Goal: Task Accomplishment & Management: Manage account settings

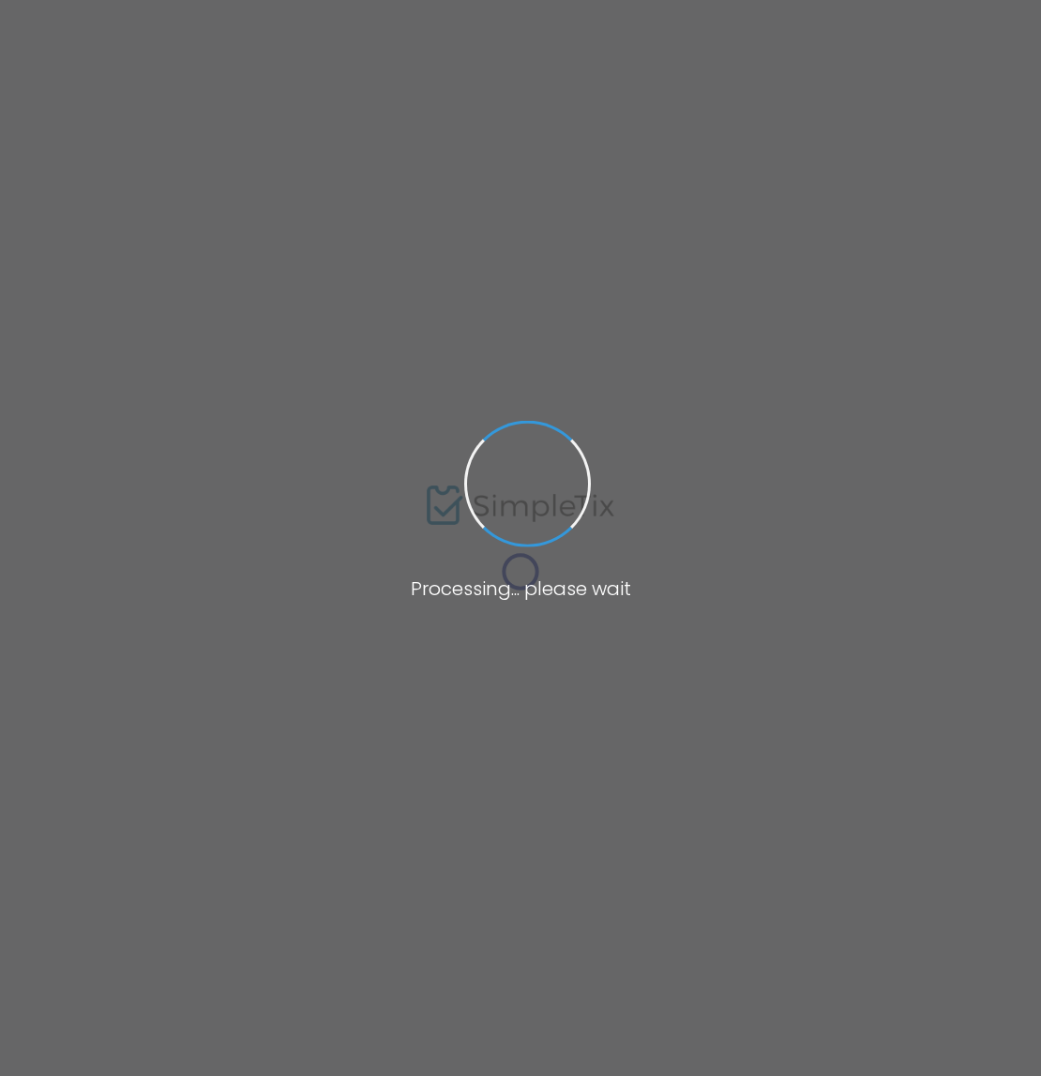
type input "[PERSON_NAME]"
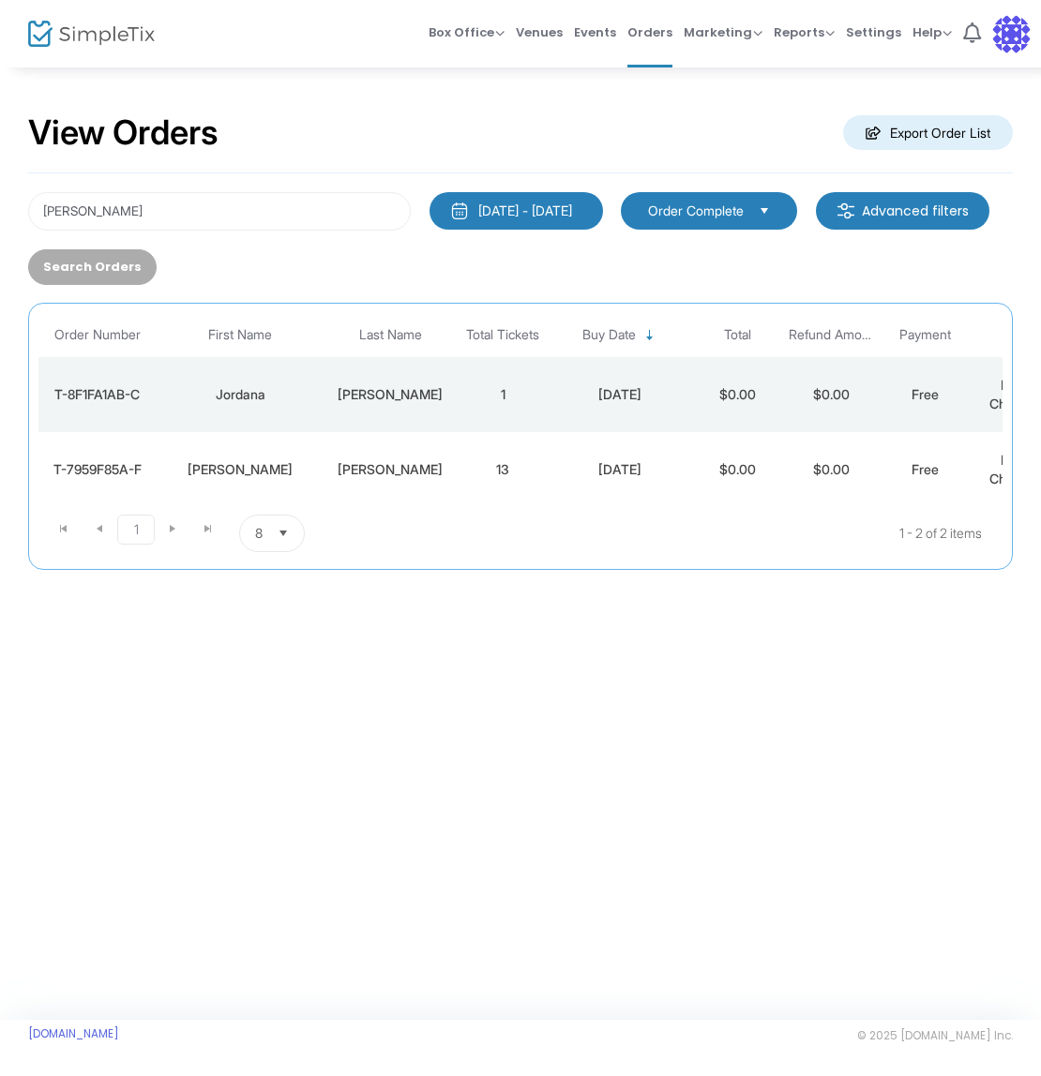
click at [507, 411] on td "1" at bounding box center [503, 394] width 94 height 75
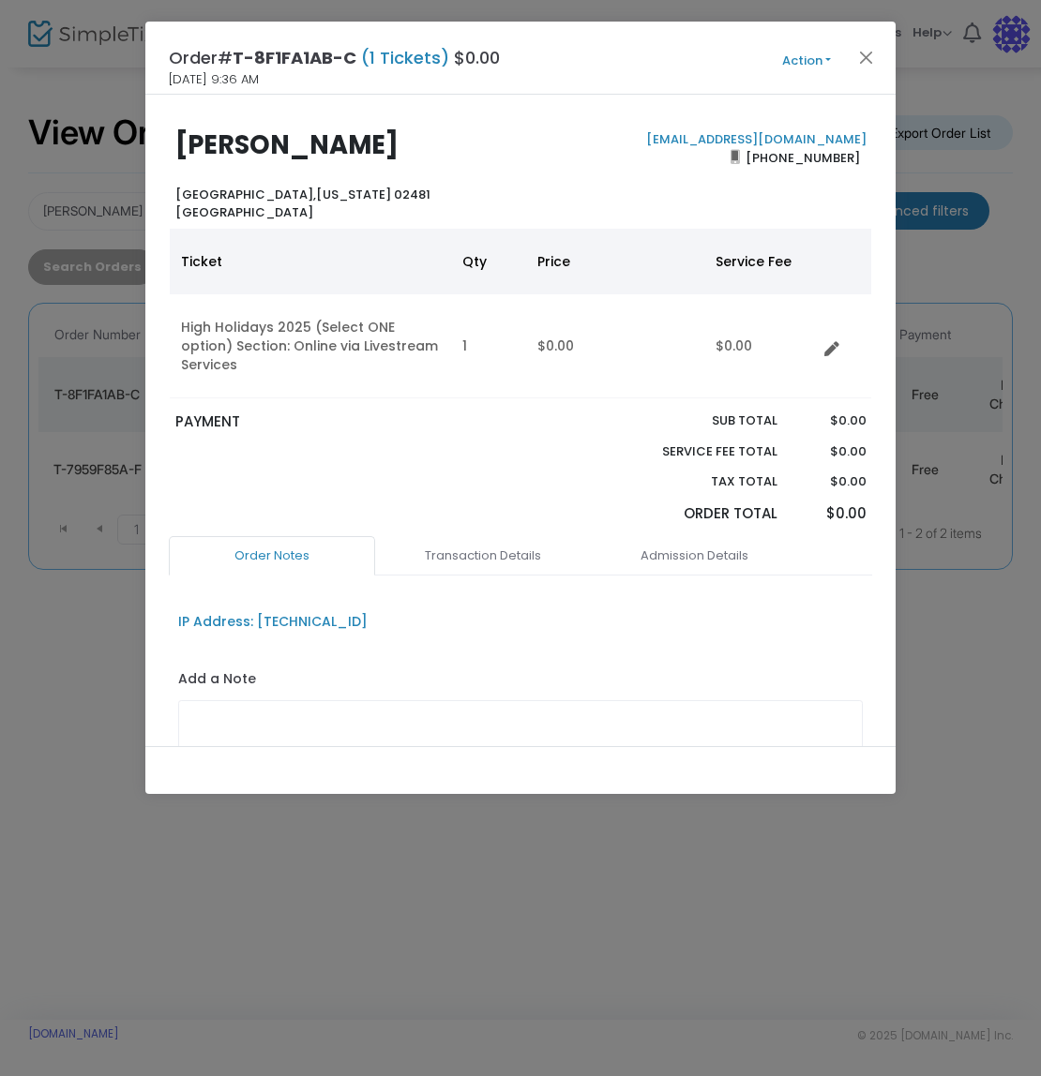
click at [802, 53] on button "Action" at bounding box center [806, 61] width 113 height 21
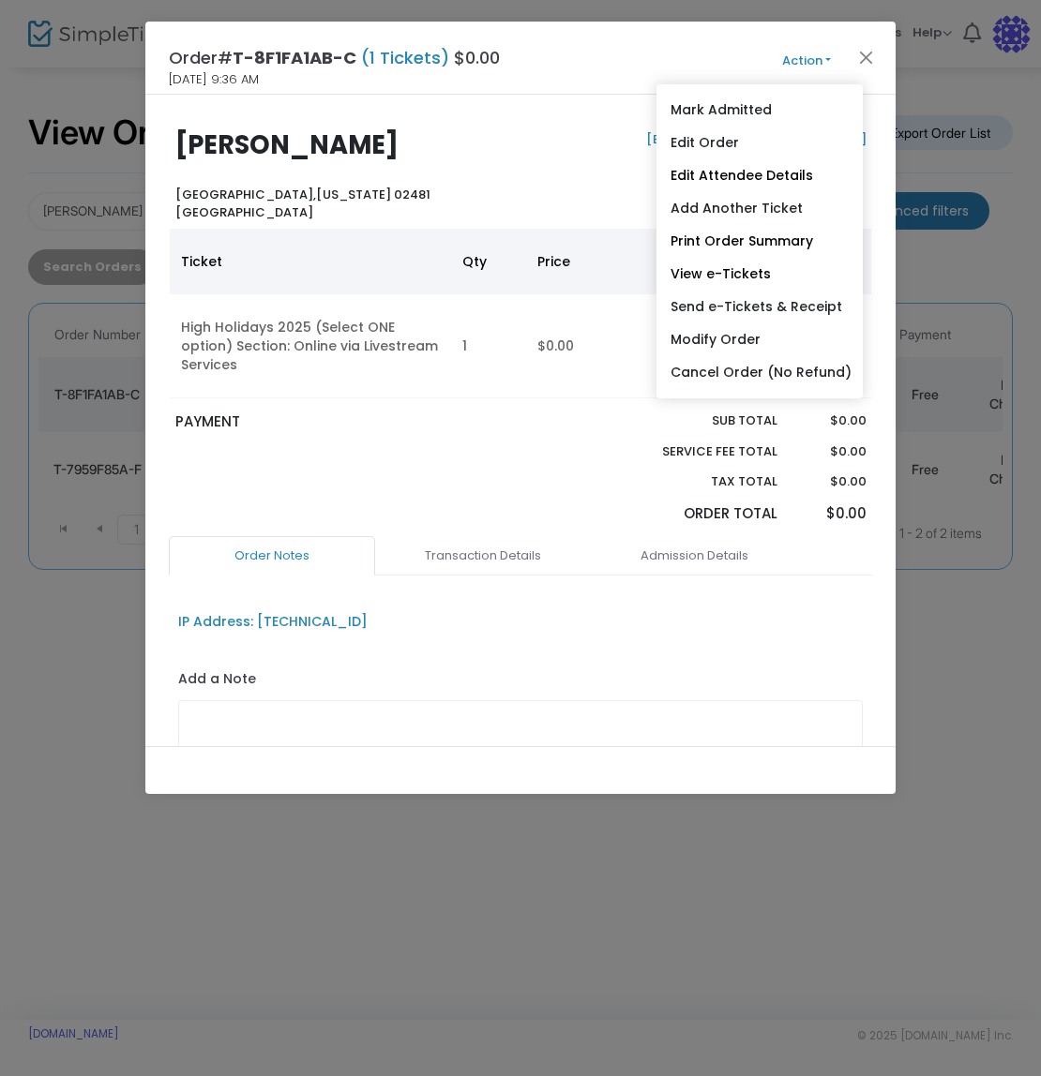
click at [767, 151] on link "Edit Order" at bounding box center [759, 143] width 206 height 33
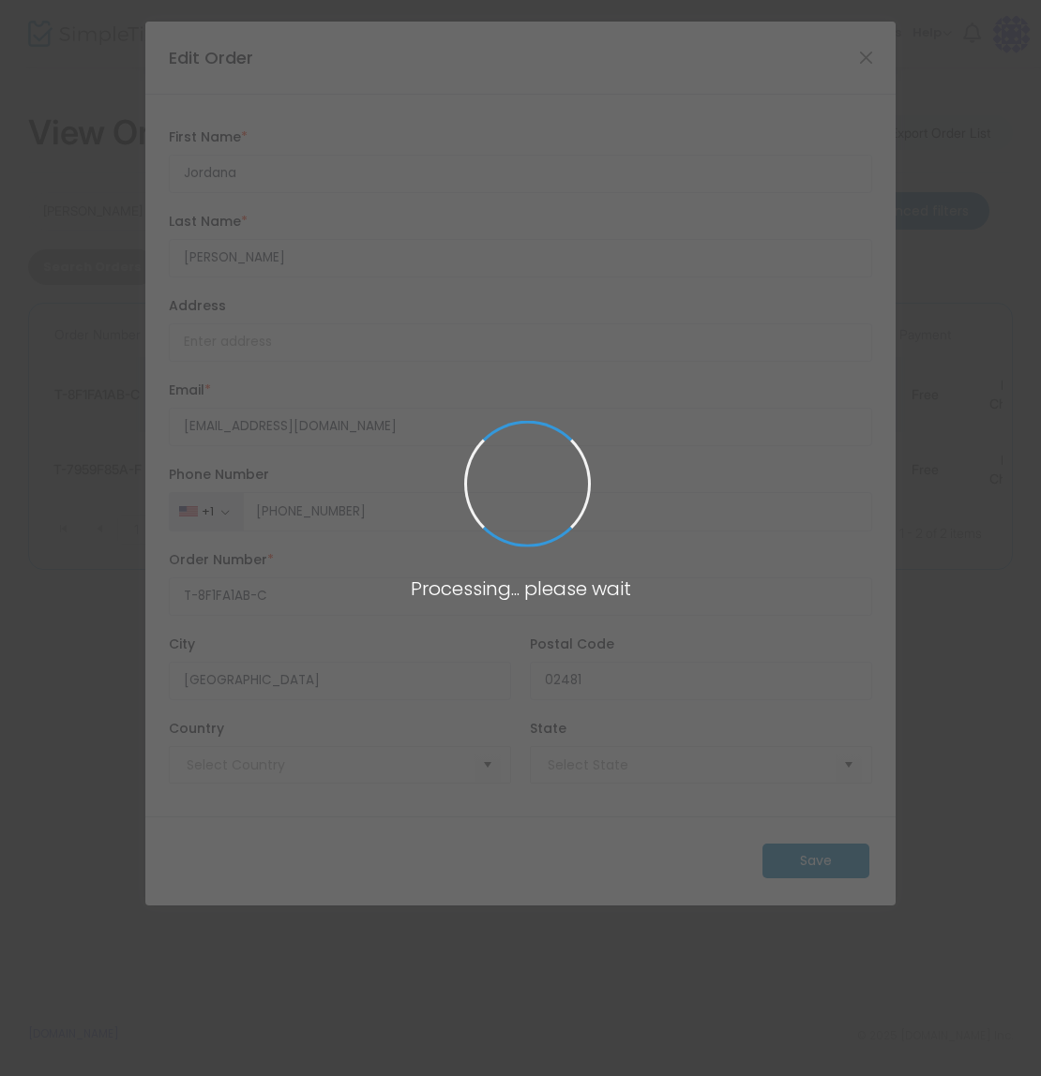
type input "[GEOGRAPHIC_DATA]"
type input "[US_STATE]"
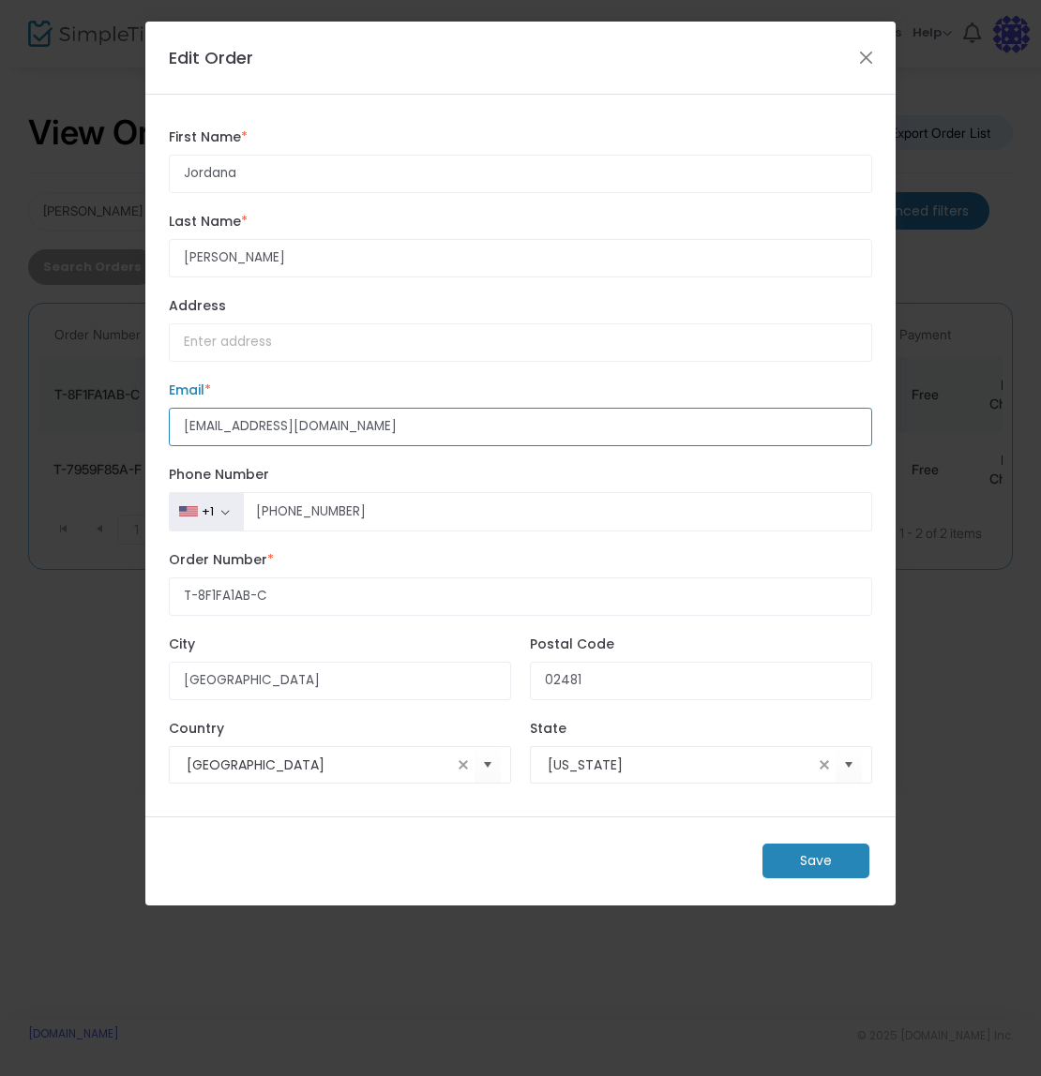
drag, startPoint x: 400, startPoint y: 444, endPoint x: 308, endPoint y: 430, distance: 93.9
click at [78, 438] on ngb-modal-window "Edit Order Jordana First Name * First Name is required. [PERSON_NAME] Last Name…" at bounding box center [520, 538] width 1041 height 1076
drag, startPoint x: 345, startPoint y: 447, endPoint x: 97, endPoint y: 444, distance: 248.5
click at [169, 444] on input "[EMAIL_ADDRESS][DOMAIN_NAME]" at bounding box center [520, 427] width 703 height 38
type input "[EMAIL_ADDRESS][DOMAIN_NAME]"
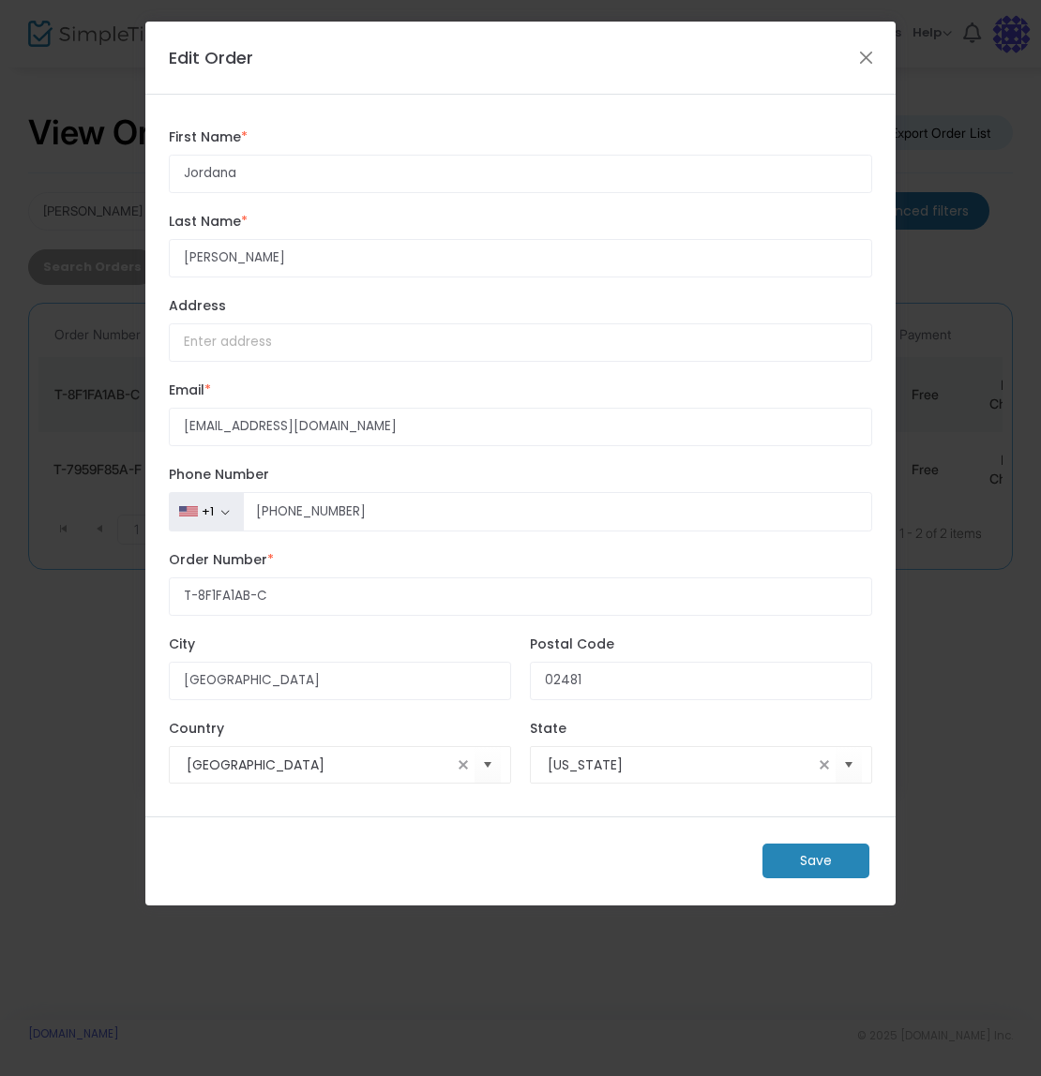
click at [808, 879] on m-button "Save" at bounding box center [815, 861] width 107 height 35
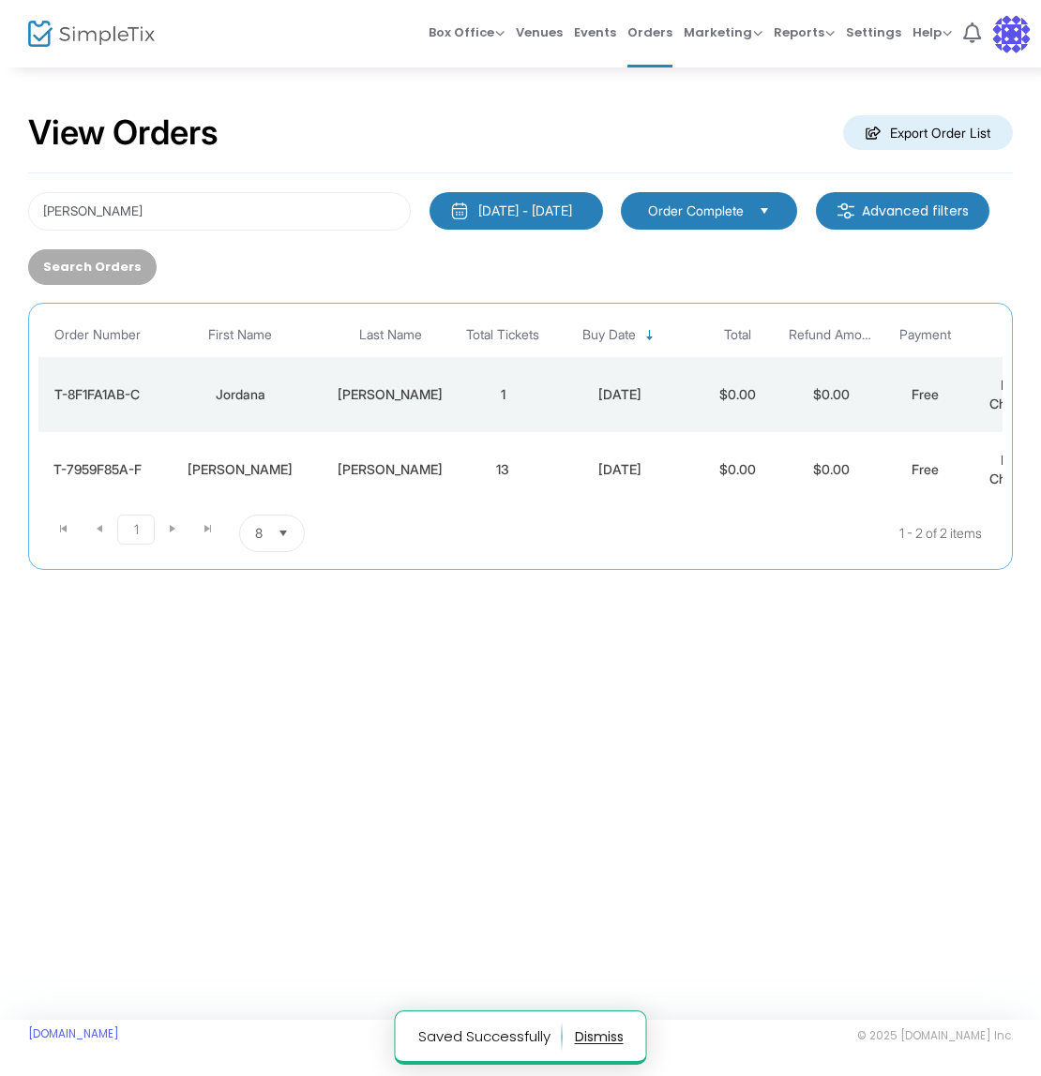
click at [379, 407] on td "[PERSON_NAME]" at bounding box center [389, 394] width 131 height 75
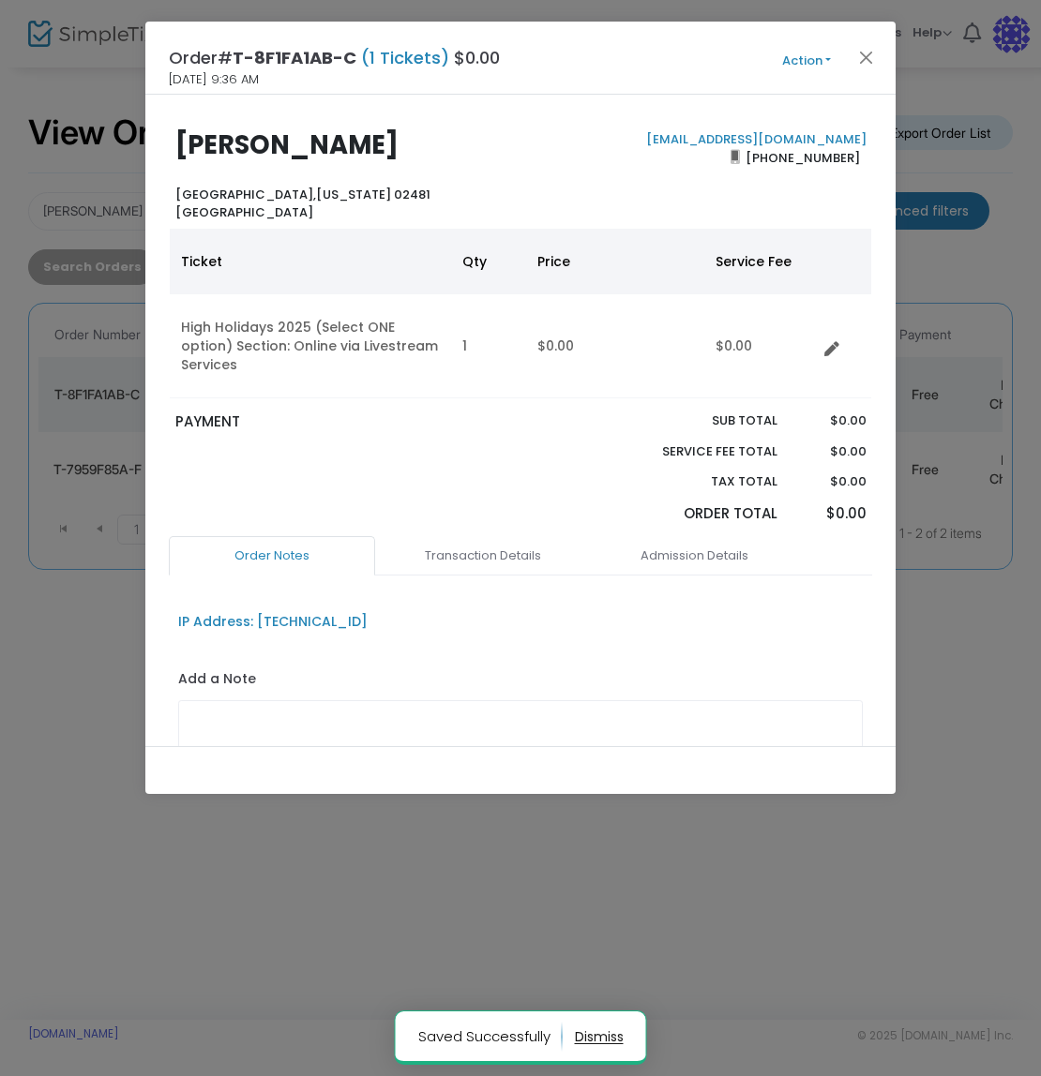
click at [793, 56] on button "Action" at bounding box center [806, 61] width 113 height 21
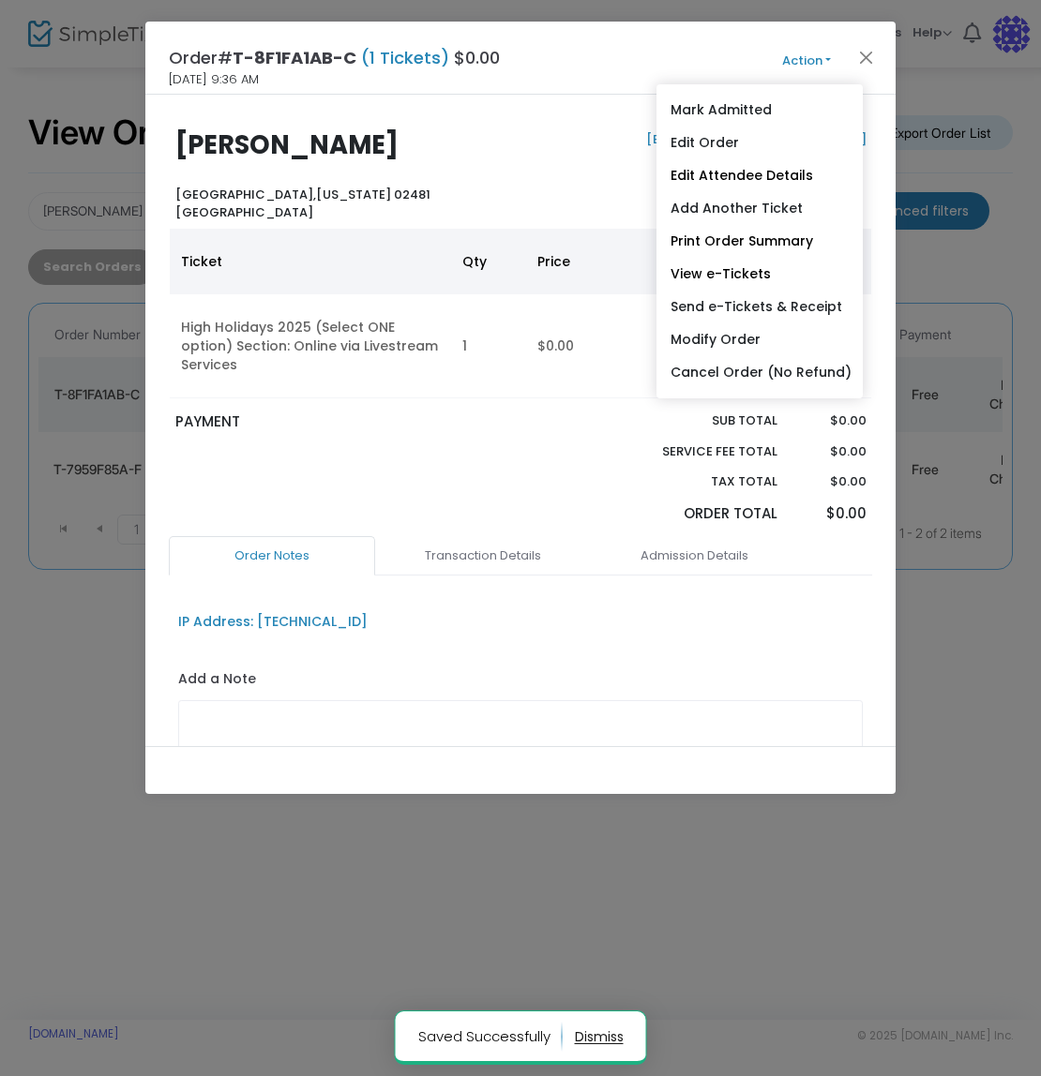
click at [753, 219] on link "Add Another Ticket" at bounding box center [759, 208] width 206 height 33
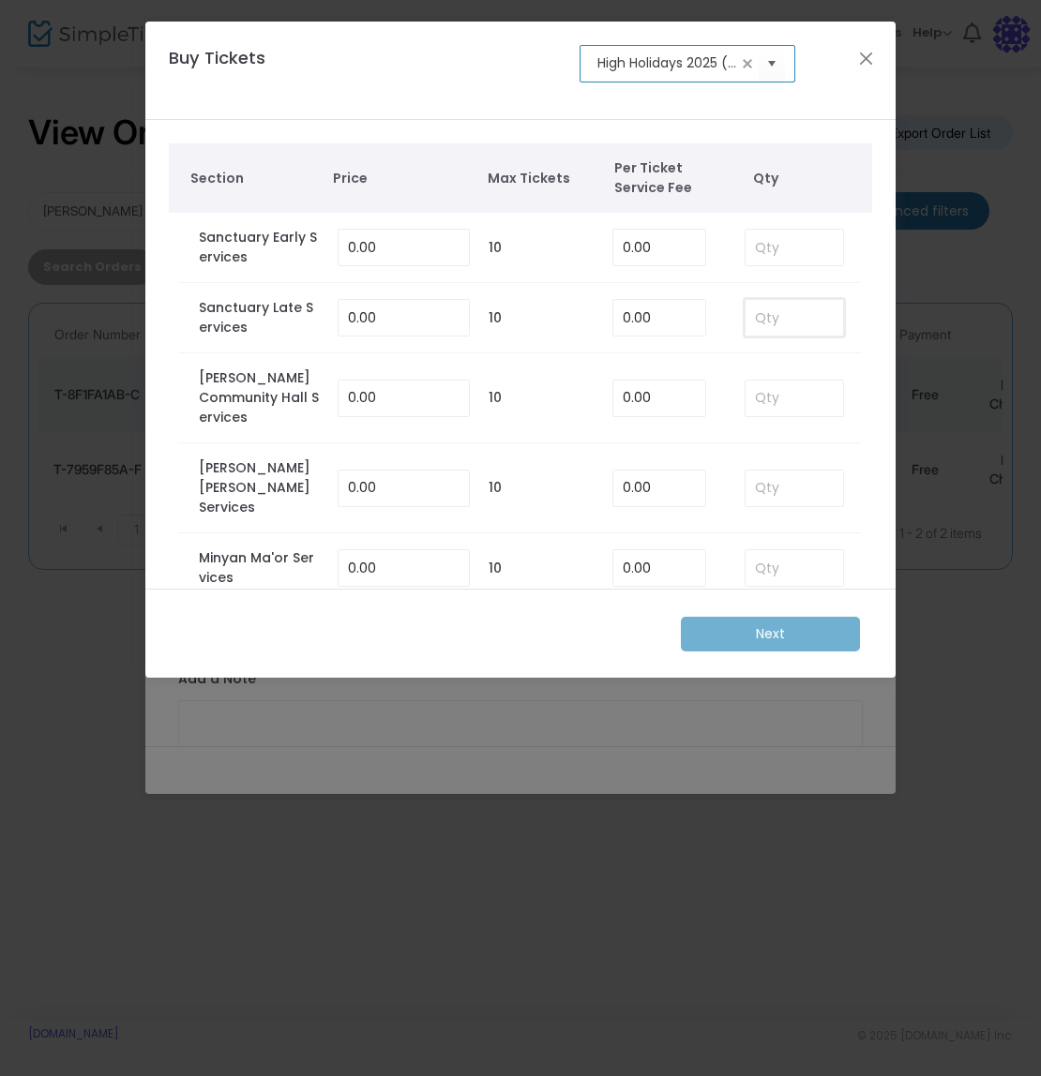
click at [778, 325] on input at bounding box center [794, 318] width 98 height 36
type input "2"
click at [795, 624] on m-button "Next" at bounding box center [770, 634] width 179 height 35
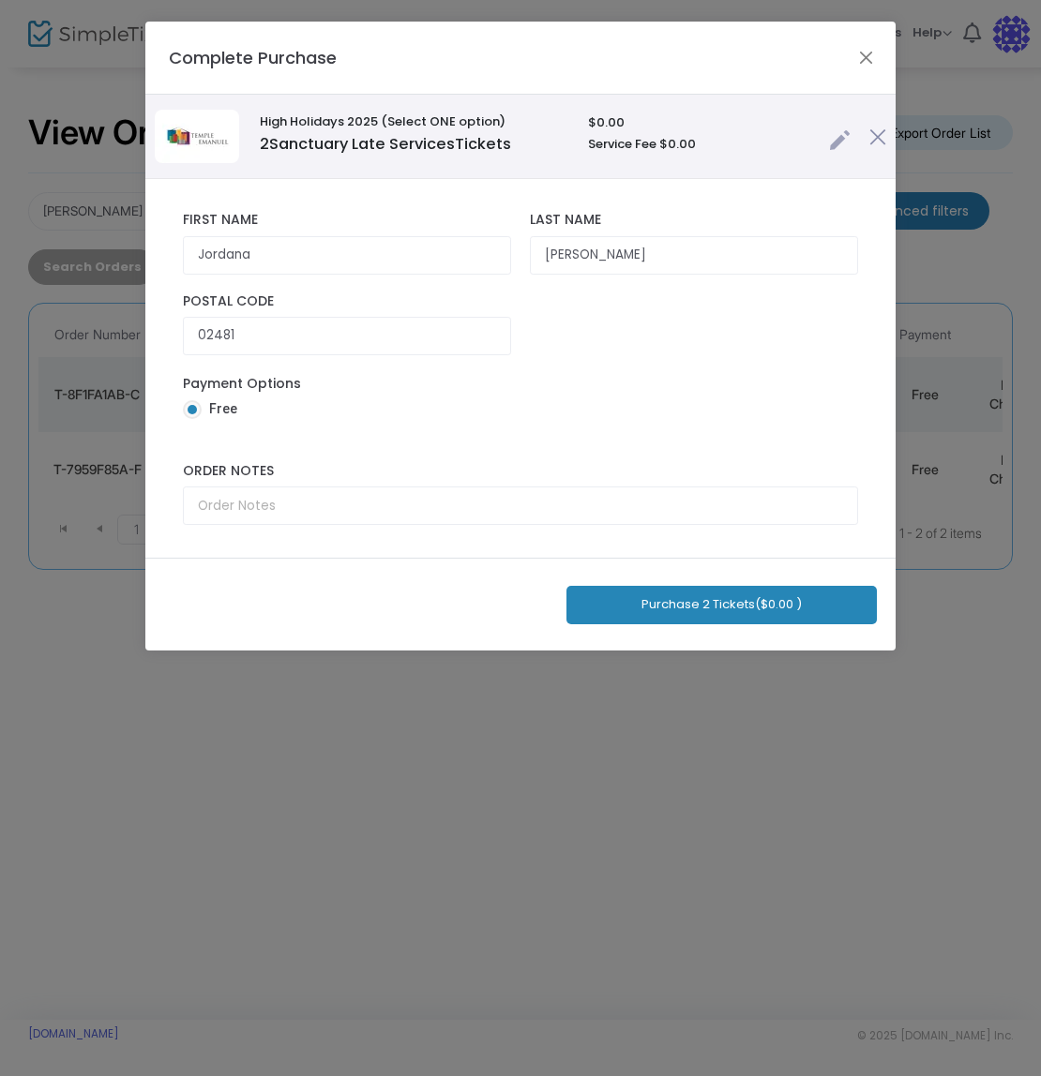
click at [748, 609] on button "Purchase 2 Tickets ($0.00 )" at bounding box center [721, 605] width 310 height 38
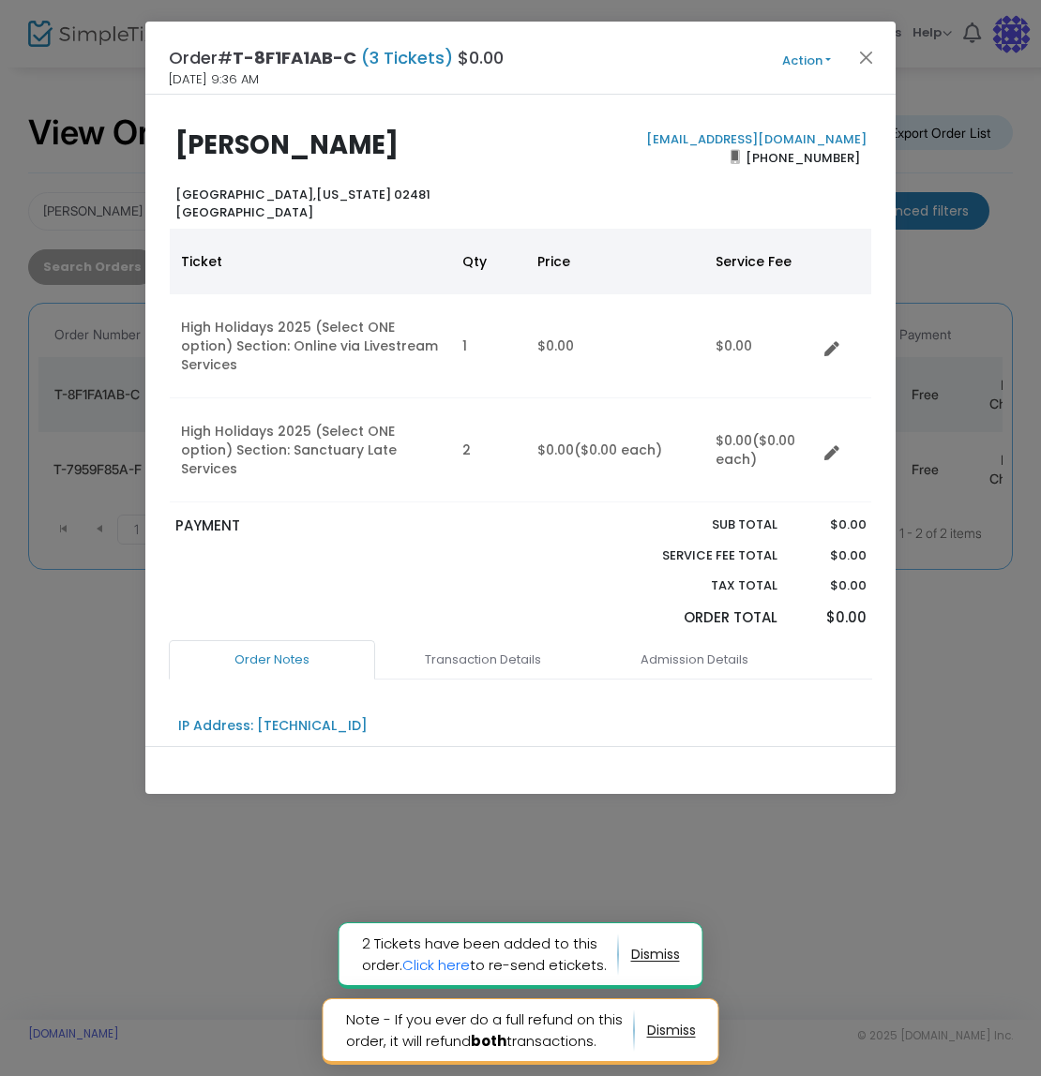
click at [809, 63] on button "Action" at bounding box center [806, 61] width 113 height 21
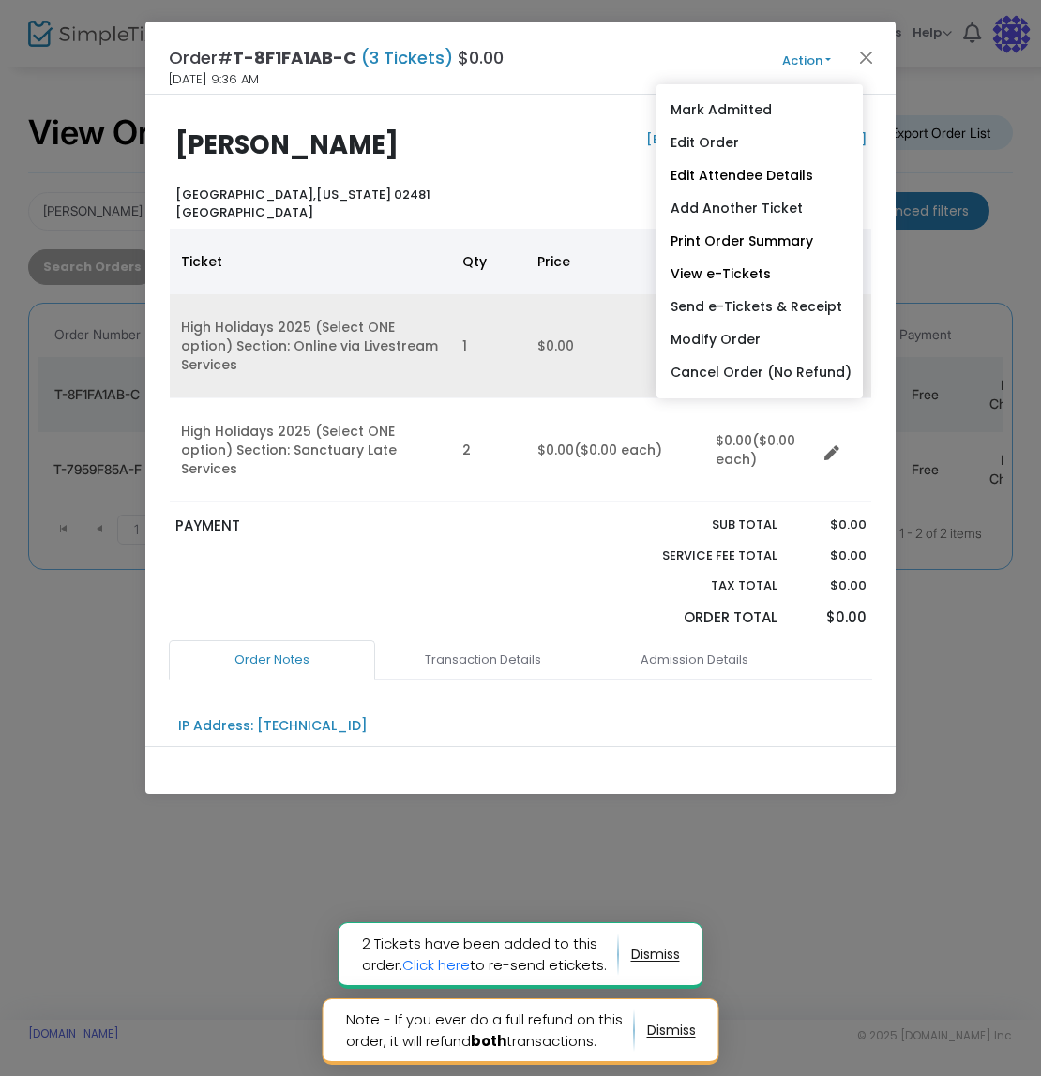
click at [525, 337] on td "1" at bounding box center [488, 346] width 75 height 104
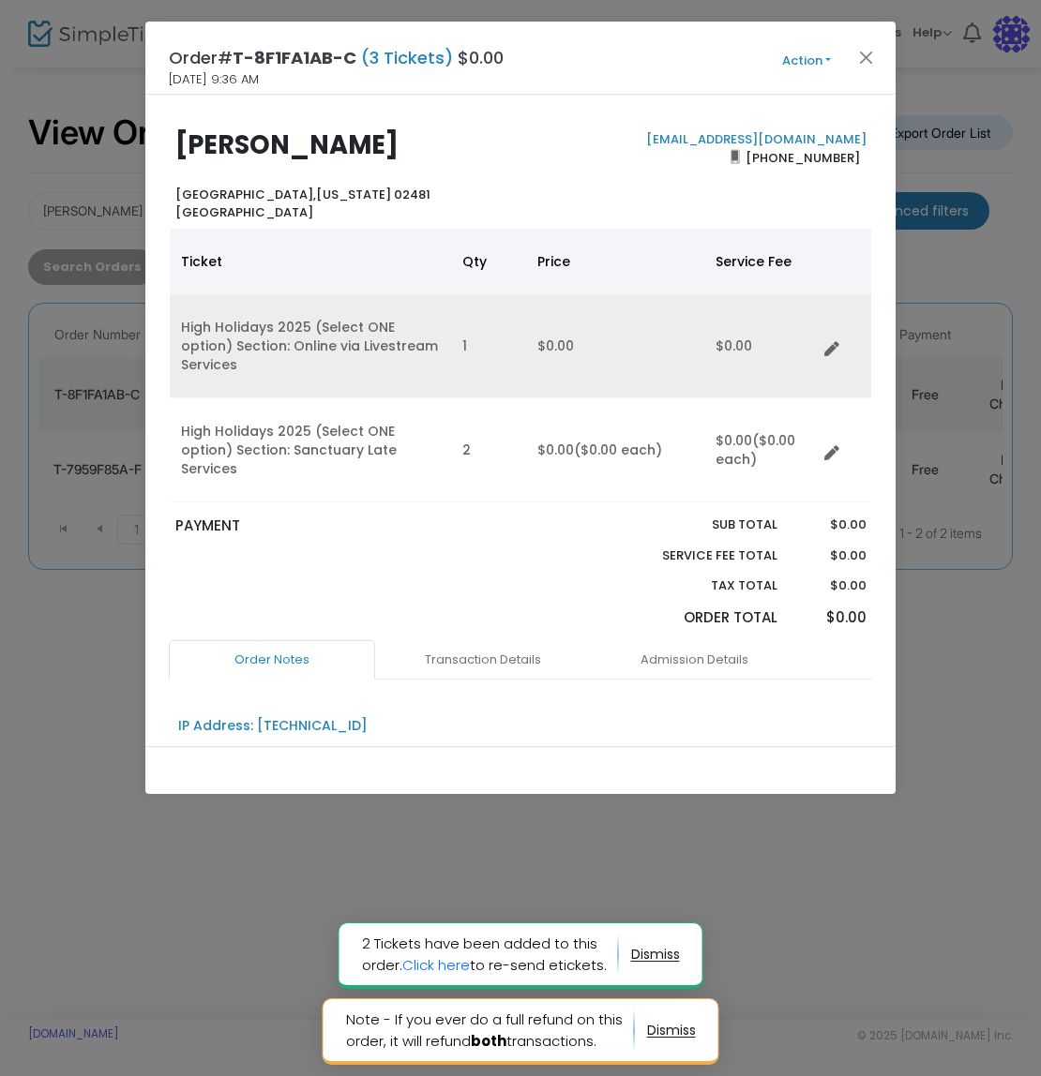
click at [839, 340] on link "Data table" at bounding box center [837, 346] width 19 height 19
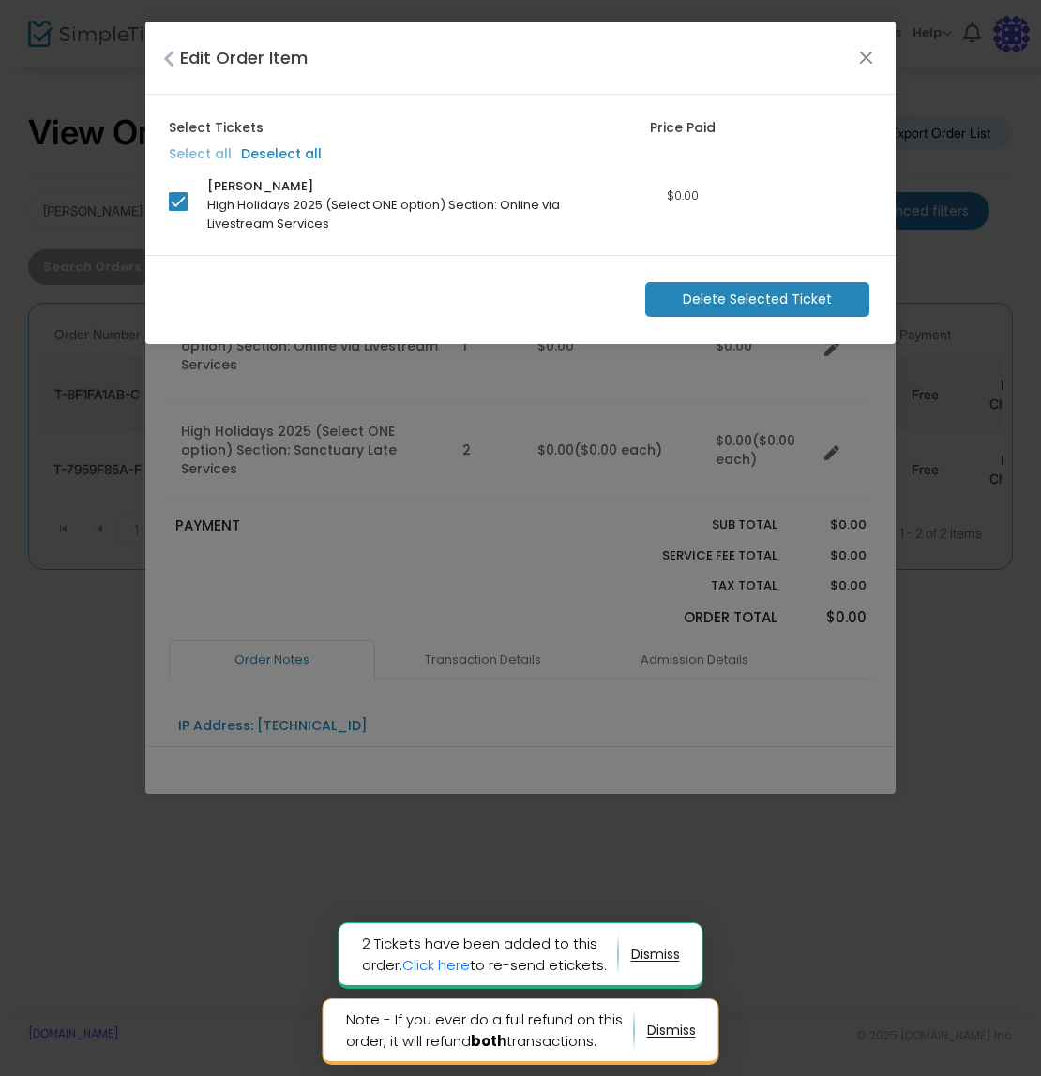
click at [722, 295] on span "Delete Selected Ticket" at bounding box center [757, 300] width 149 height 20
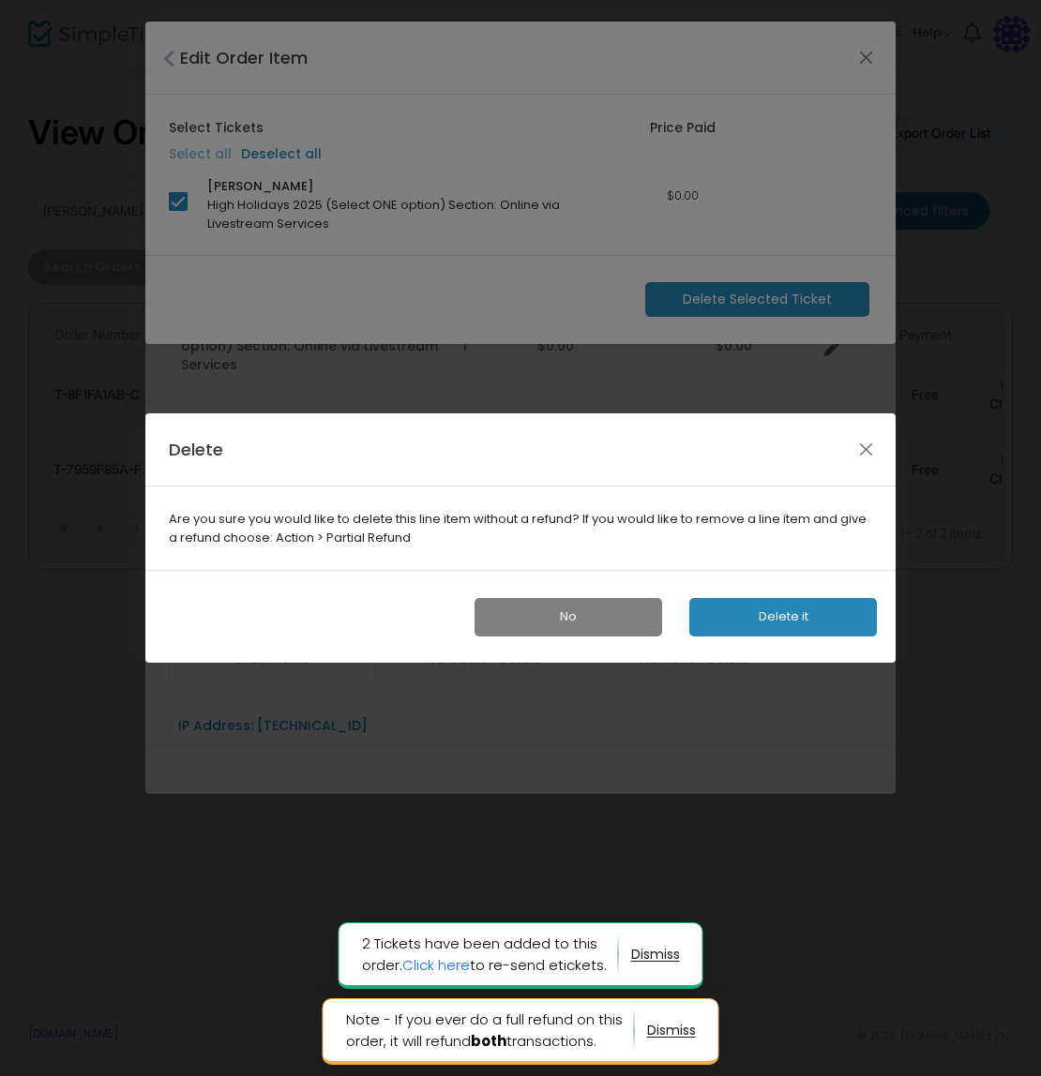
click at [781, 621] on button "Delete it" at bounding box center [783, 617] width 188 height 38
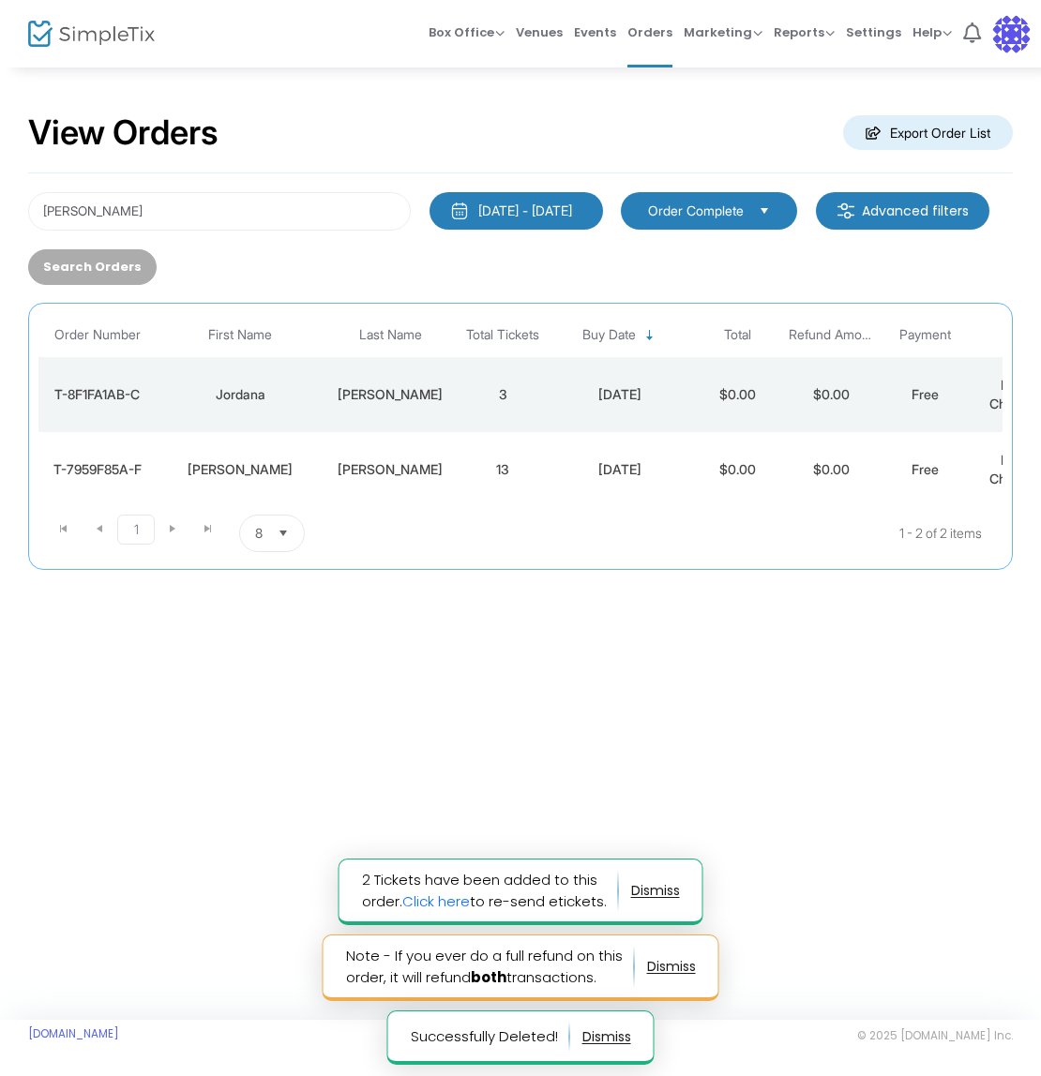
click at [495, 408] on td "3" at bounding box center [503, 394] width 94 height 75
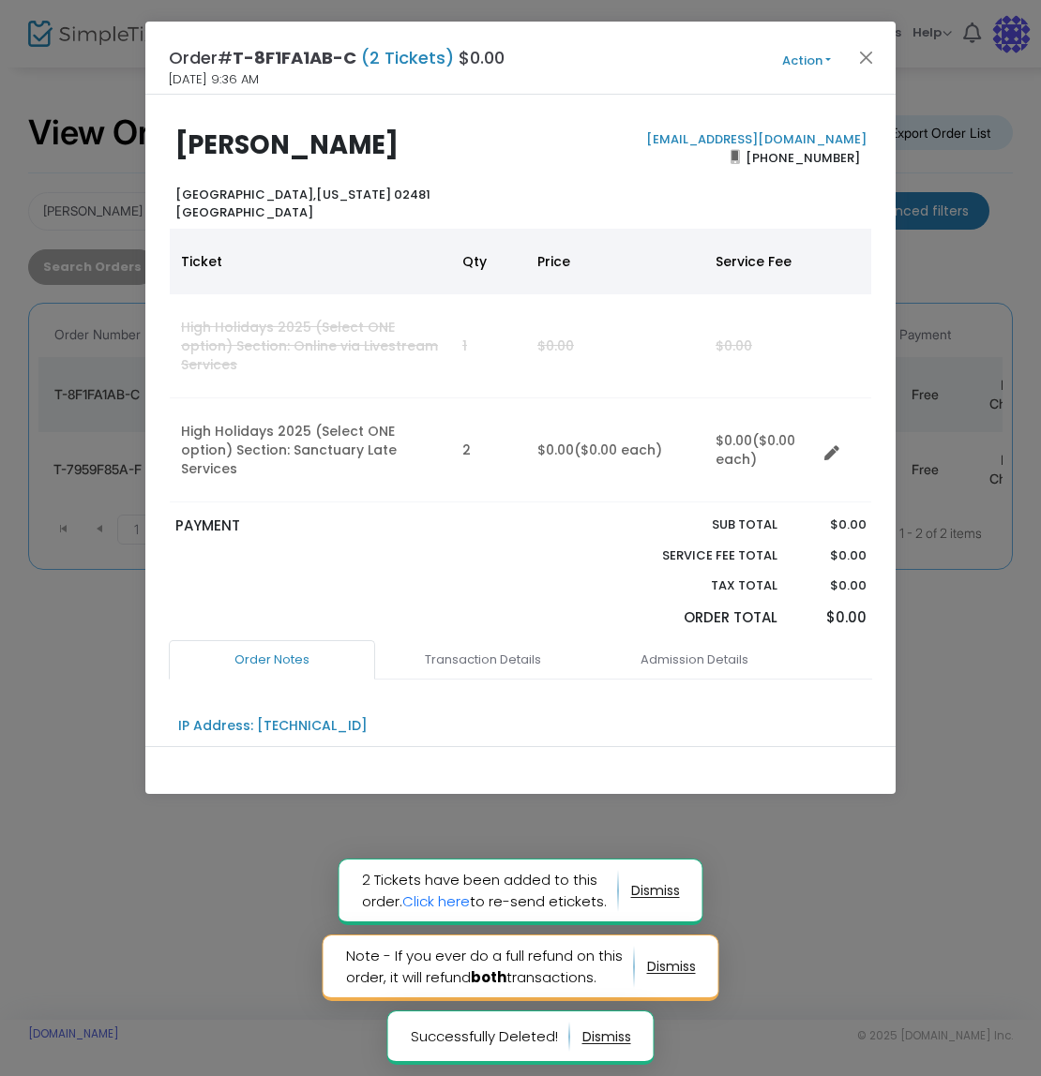
click at [806, 59] on button "Action" at bounding box center [806, 61] width 113 height 21
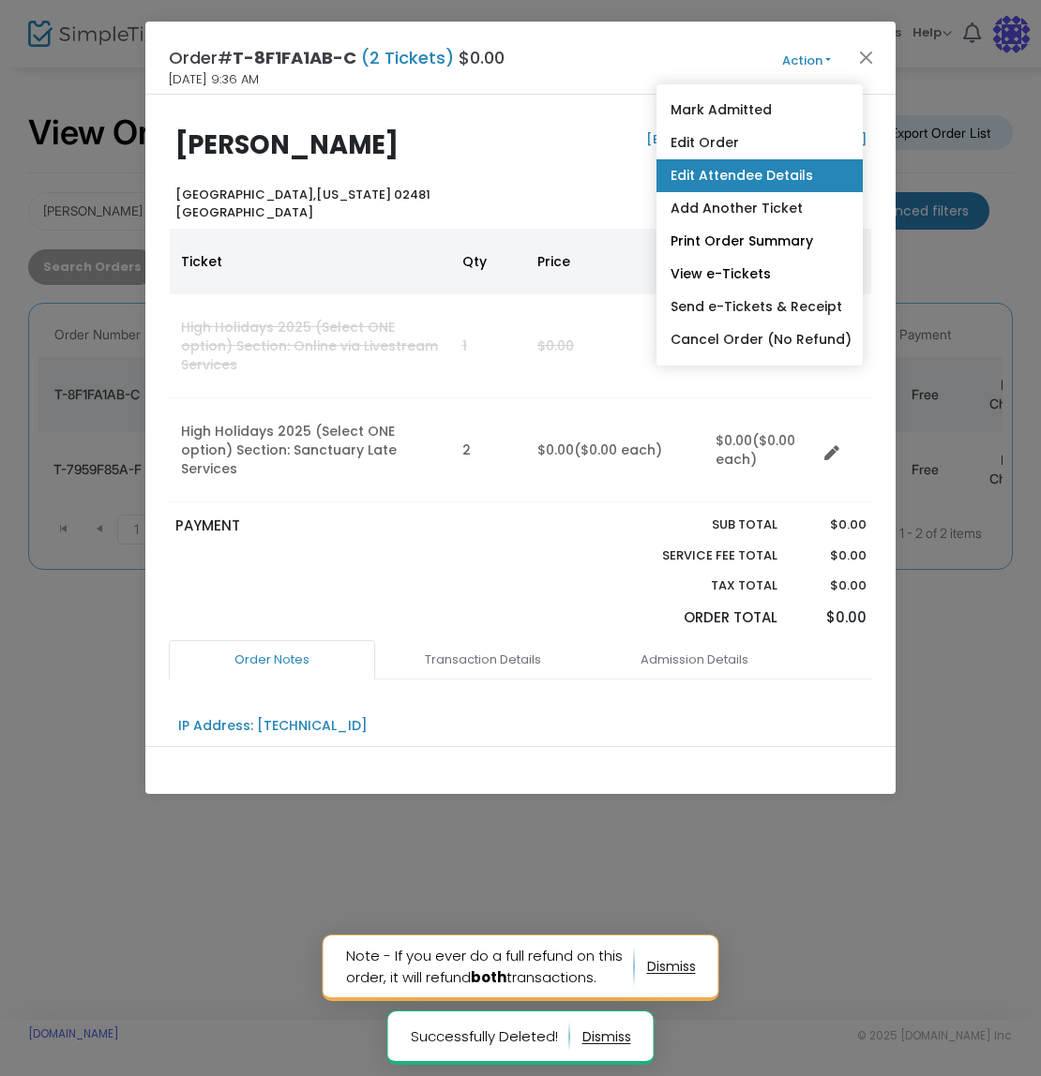
click at [790, 168] on link "Edit Attendee Details" at bounding box center [759, 175] width 206 height 33
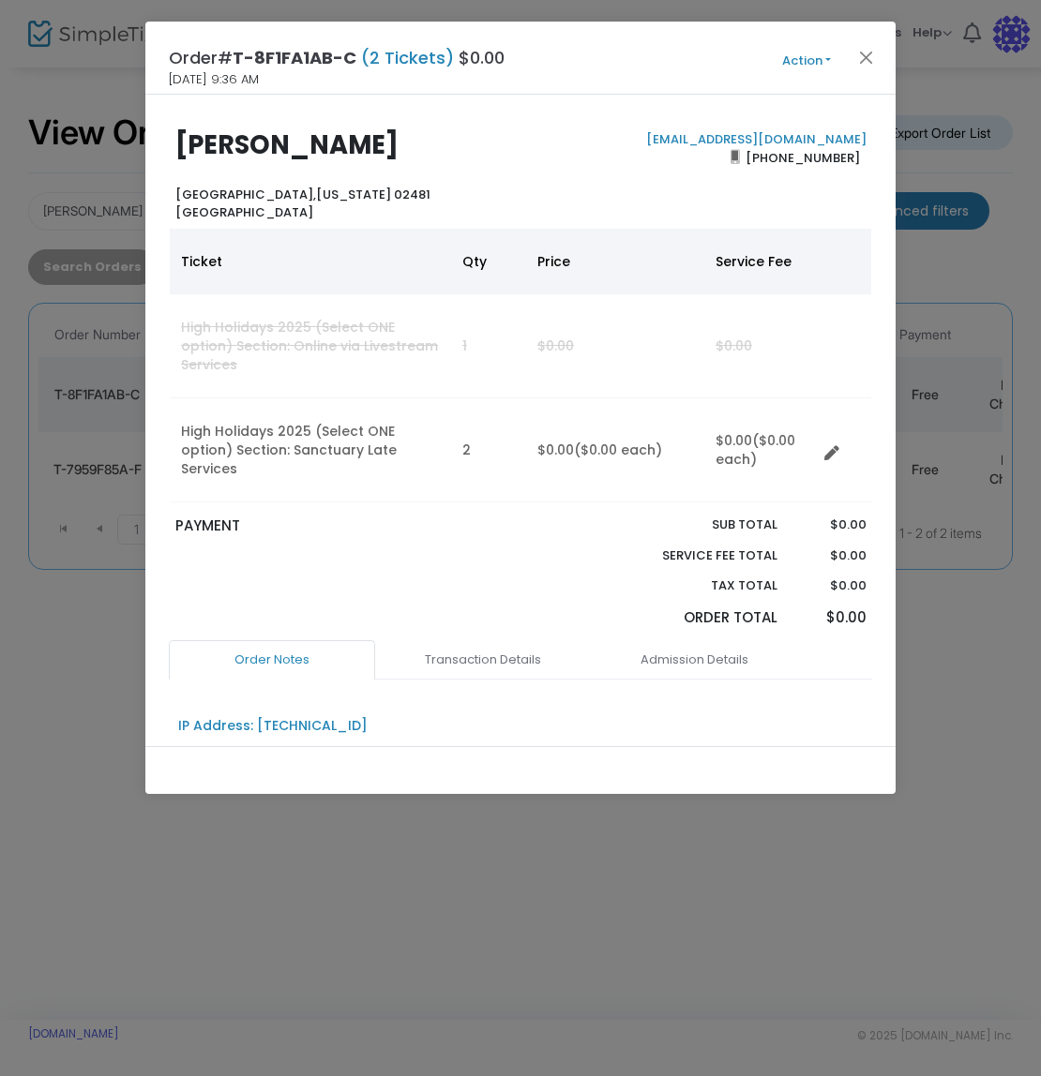
click at [785, 82] on div "Order# T-8F1FA1AB-C (2 Tickets) $0.00 [DATE] 9:36 AM Action Mark Admitted Edit …" at bounding box center [520, 58] width 750 height 73
click at [790, 63] on button "Action" at bounding box center [806, 61] width 113 height 21
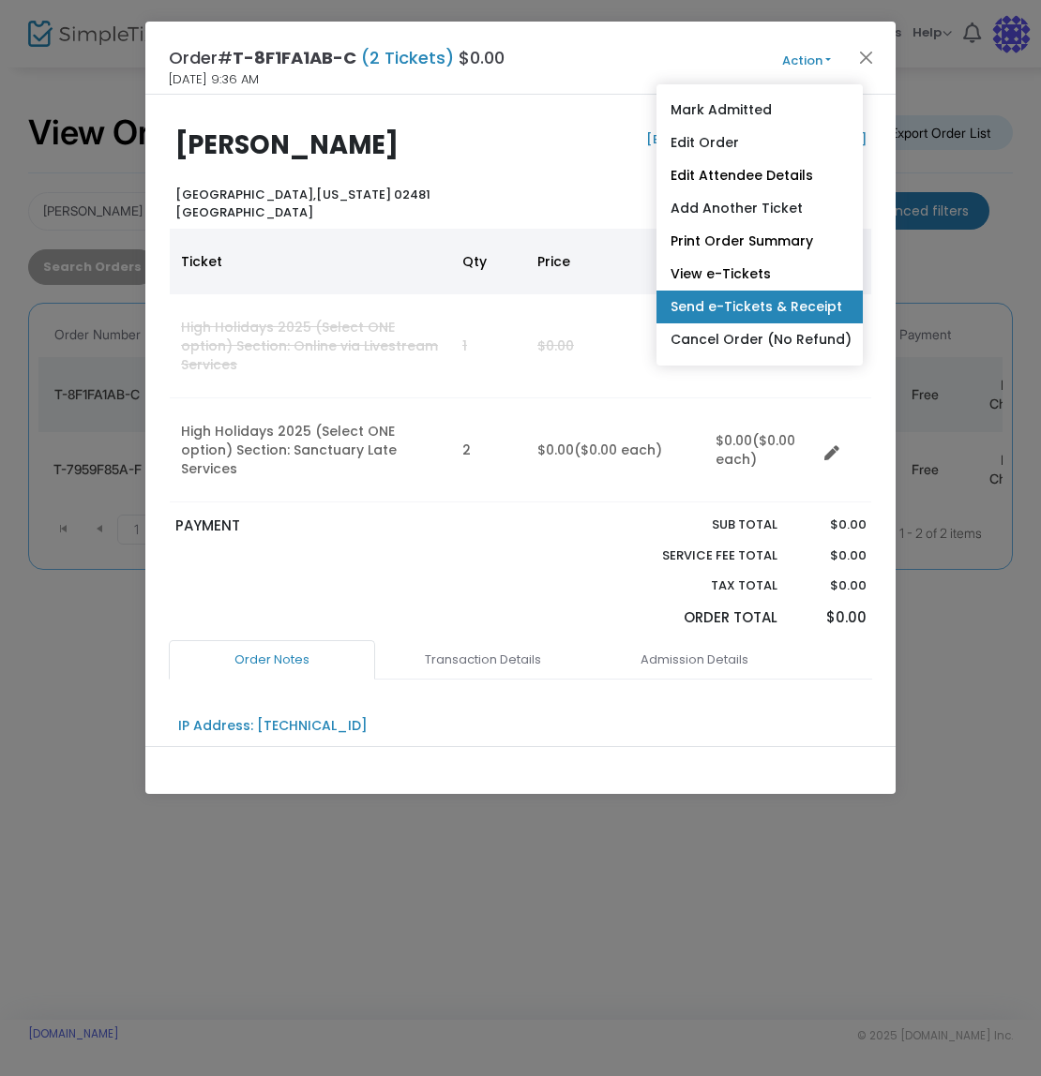
click at [736, 317] on link "Send e-Tickets & Receipt" at bounding box center [759, 307] width 206 height 33
type input "[EMAIL_ADDRESS][DOMAIN_NAME]"
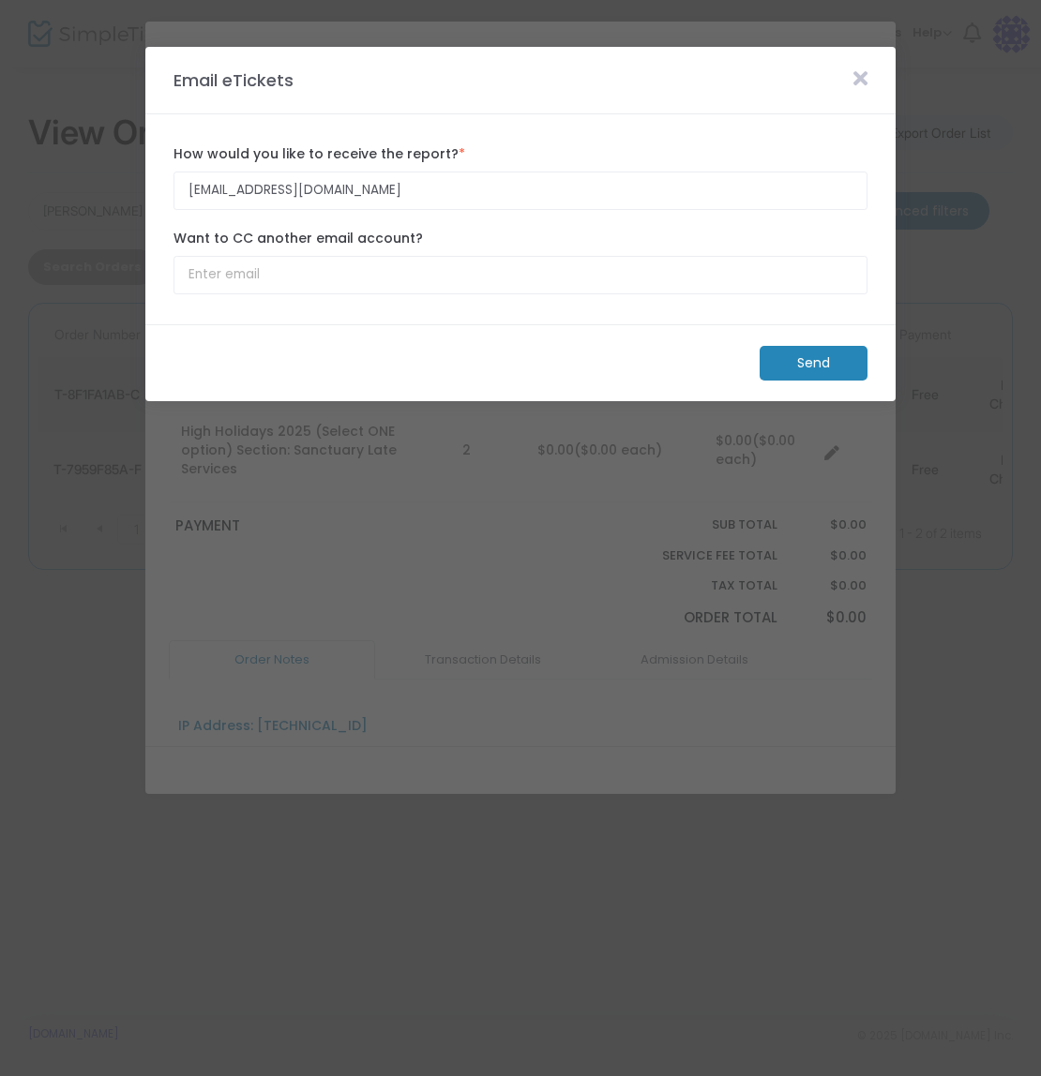
click at [772, 371] on m-button "Send" at bounding box center [813, 363] width 108 height 35
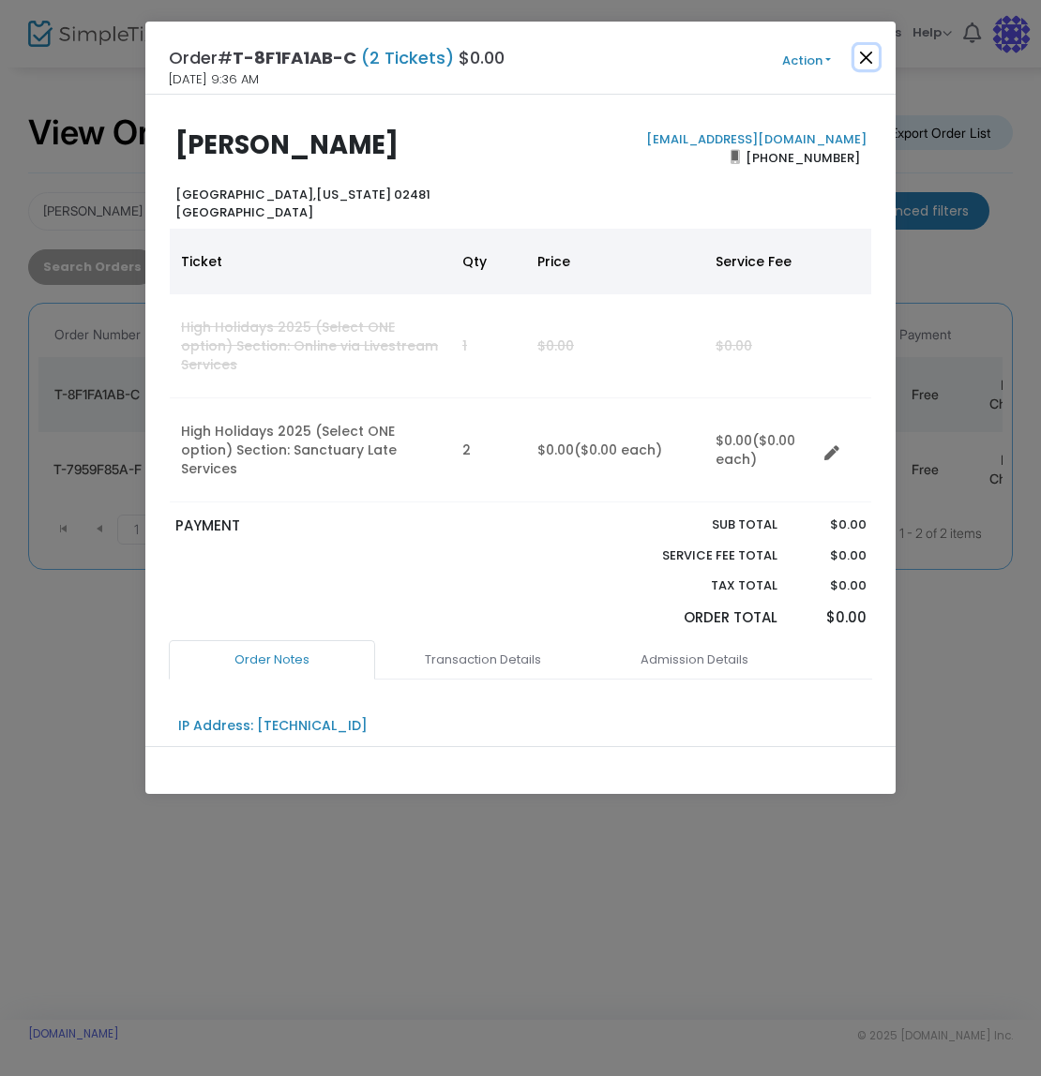
drag, startPoint x: 874, startPoint y: 59, endPoint x: 854, endPoint y: 64, distance: 20.2
click at [874, 59] on button "Close" at bounding box center [866, 57] width 24 height 24
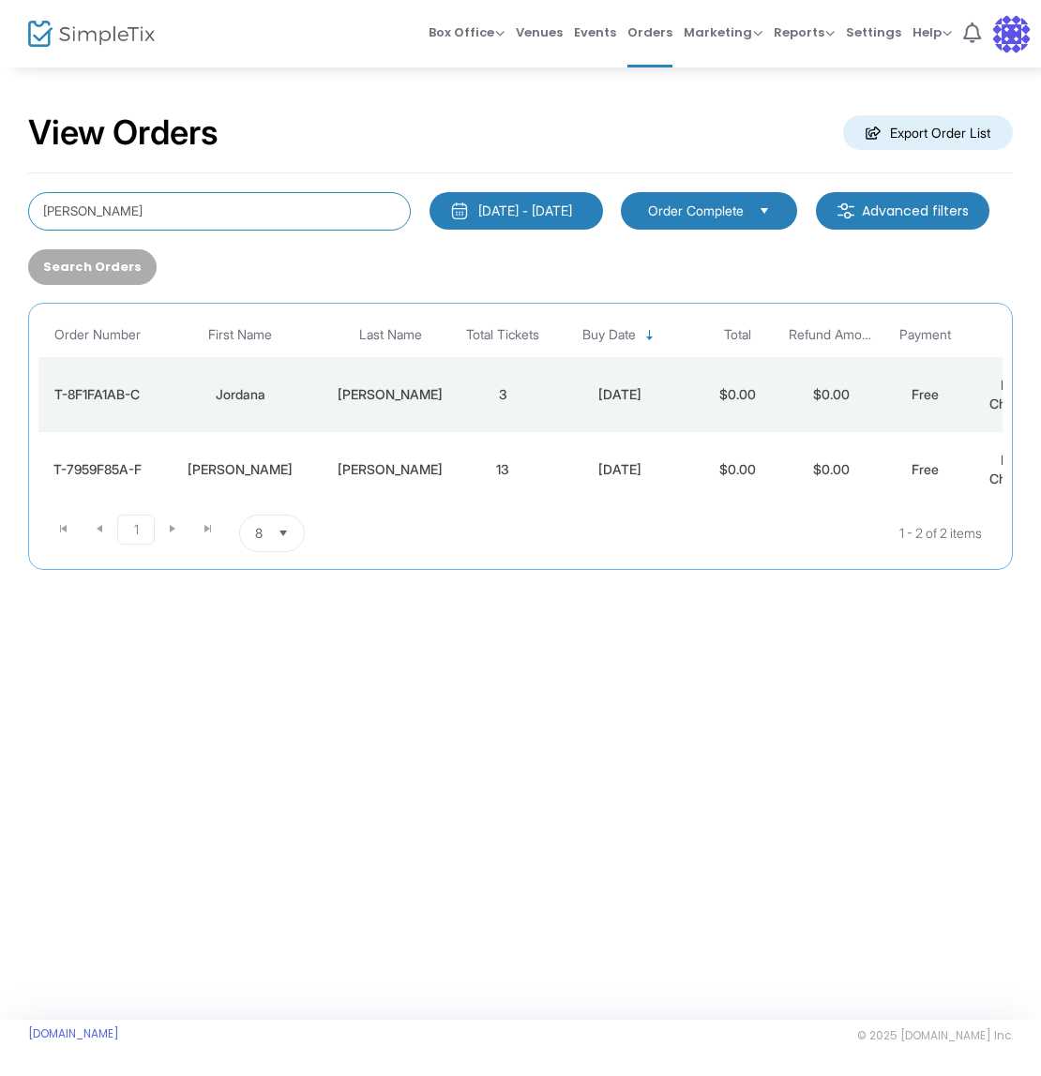
drag, startPoint x: 120, startPoint y: 213, endPoint x: 8, endPoint y: 212, distance: 111.6
click at [28, 212] on input "[PERSON_NAME]" at bounding box center [219, 211] width 383 height 38
type input "libhaber"
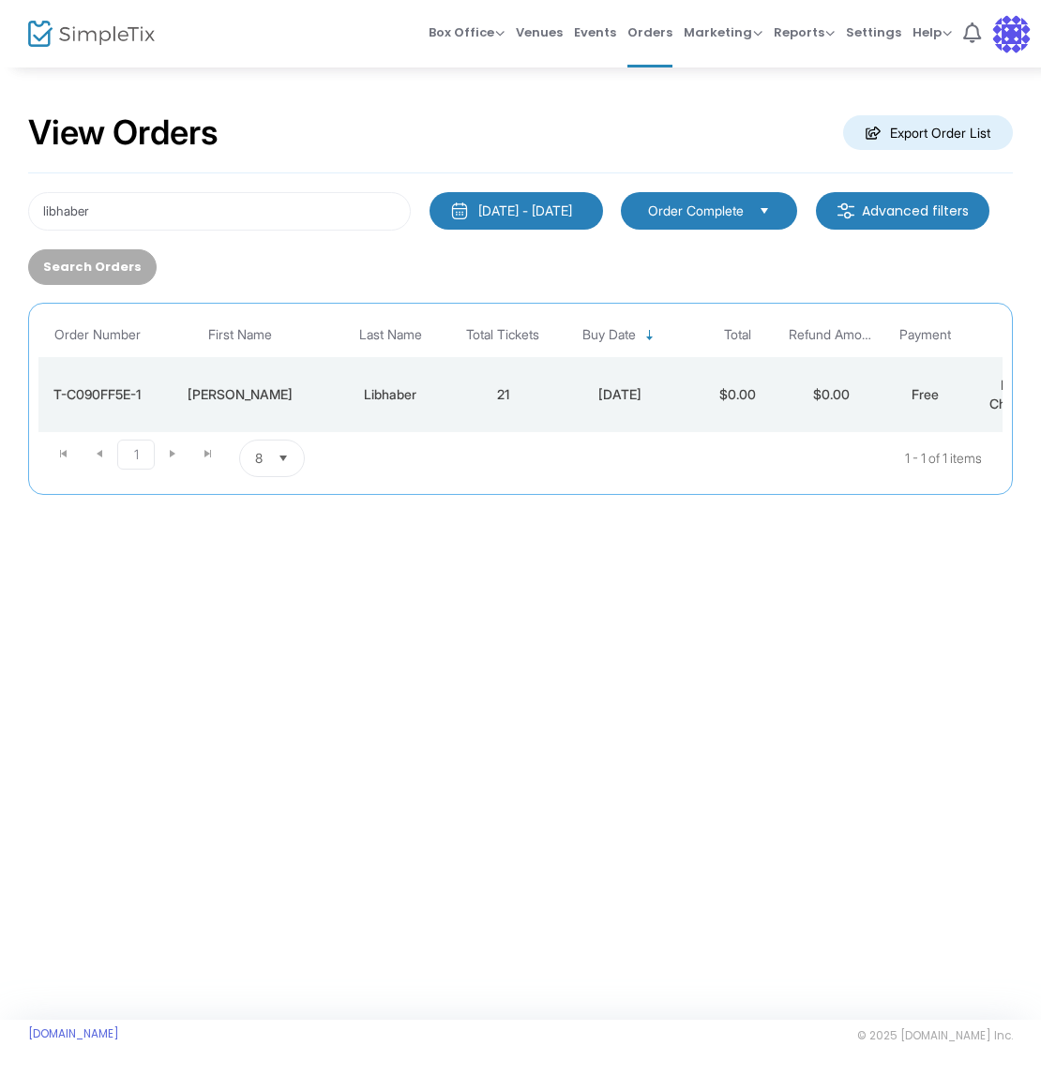
click at [459, 398] on td "21" at bounding box center [503, 394] width 94 height 75
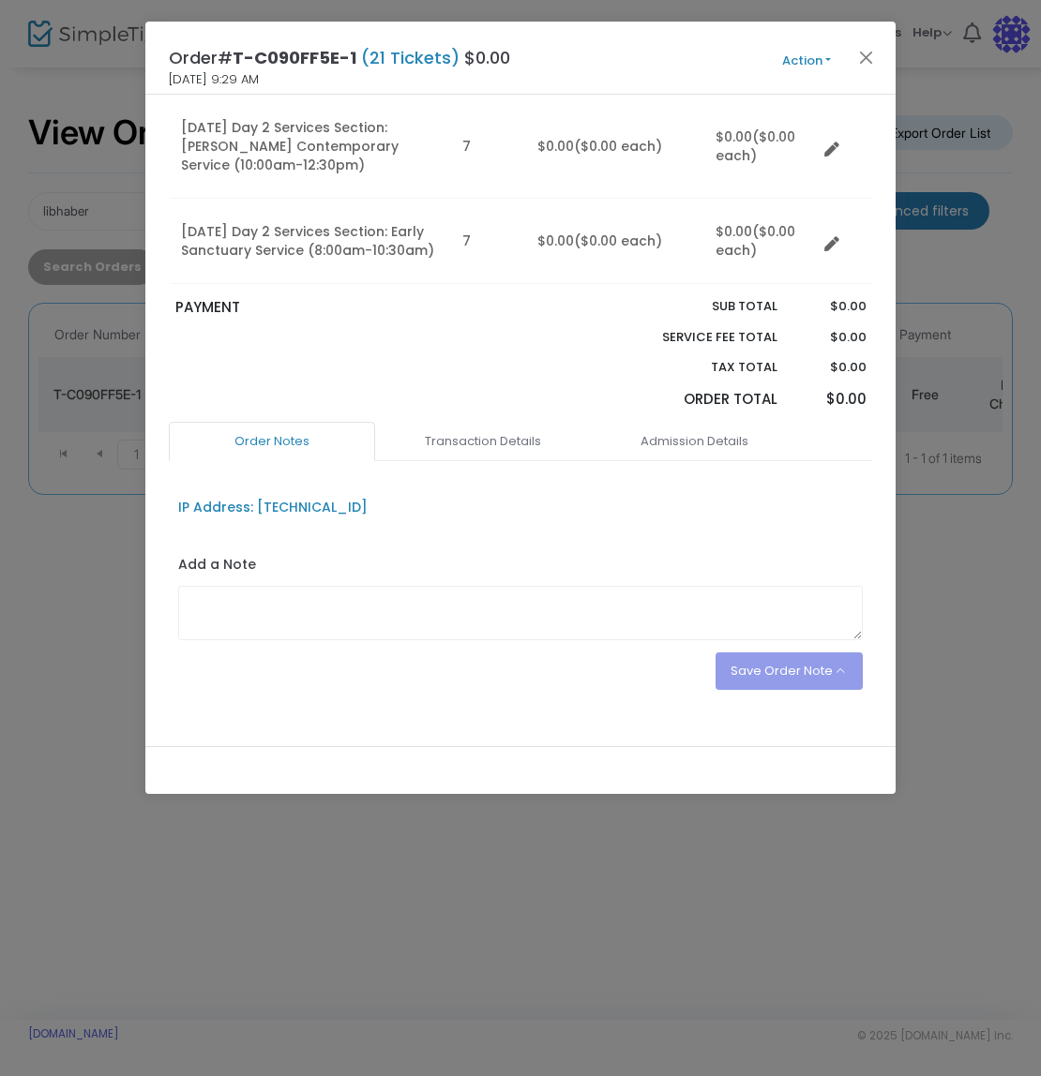
scroll to position [350, 0]
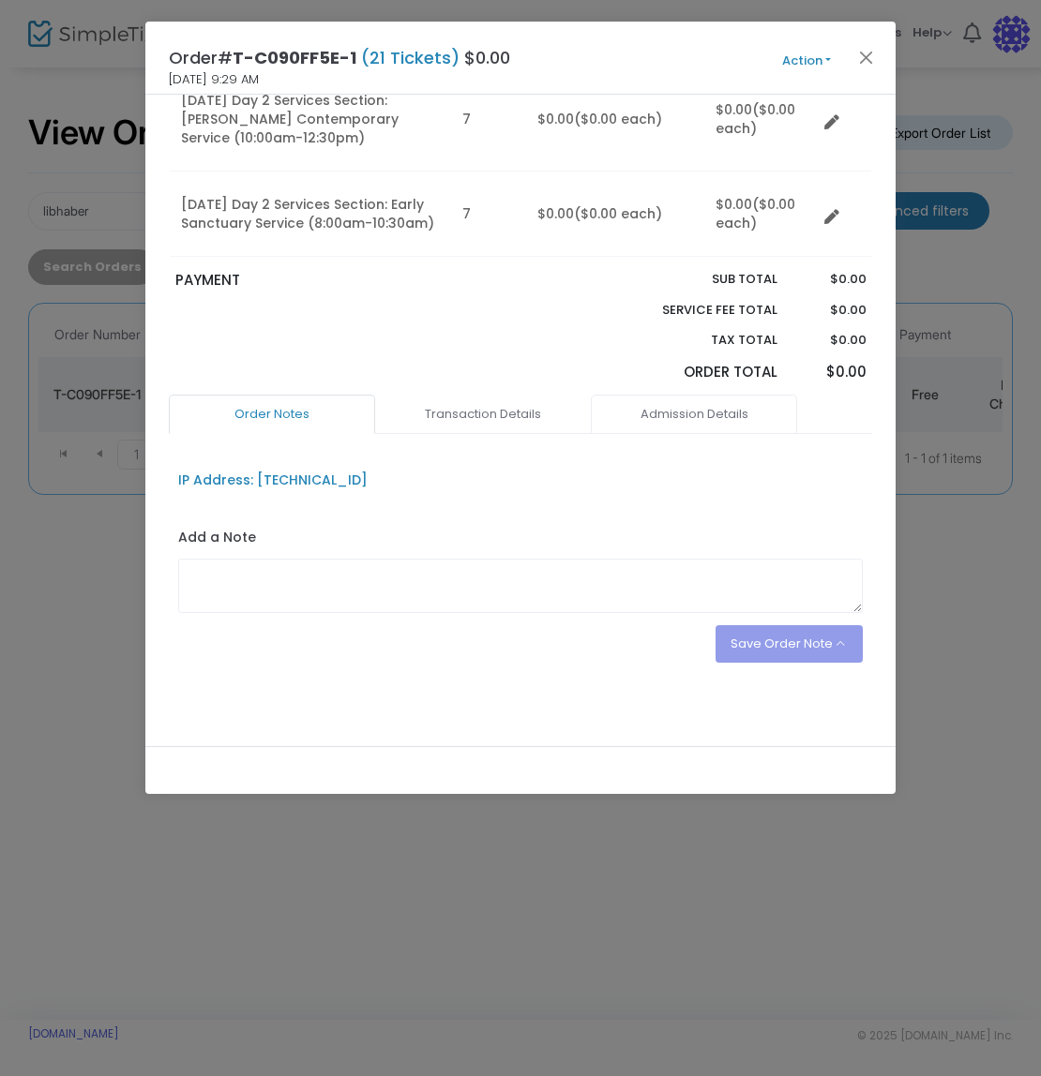
click at [660, 417] on link "Admission Details" at bounding box center [694, 414] width 206 height 39
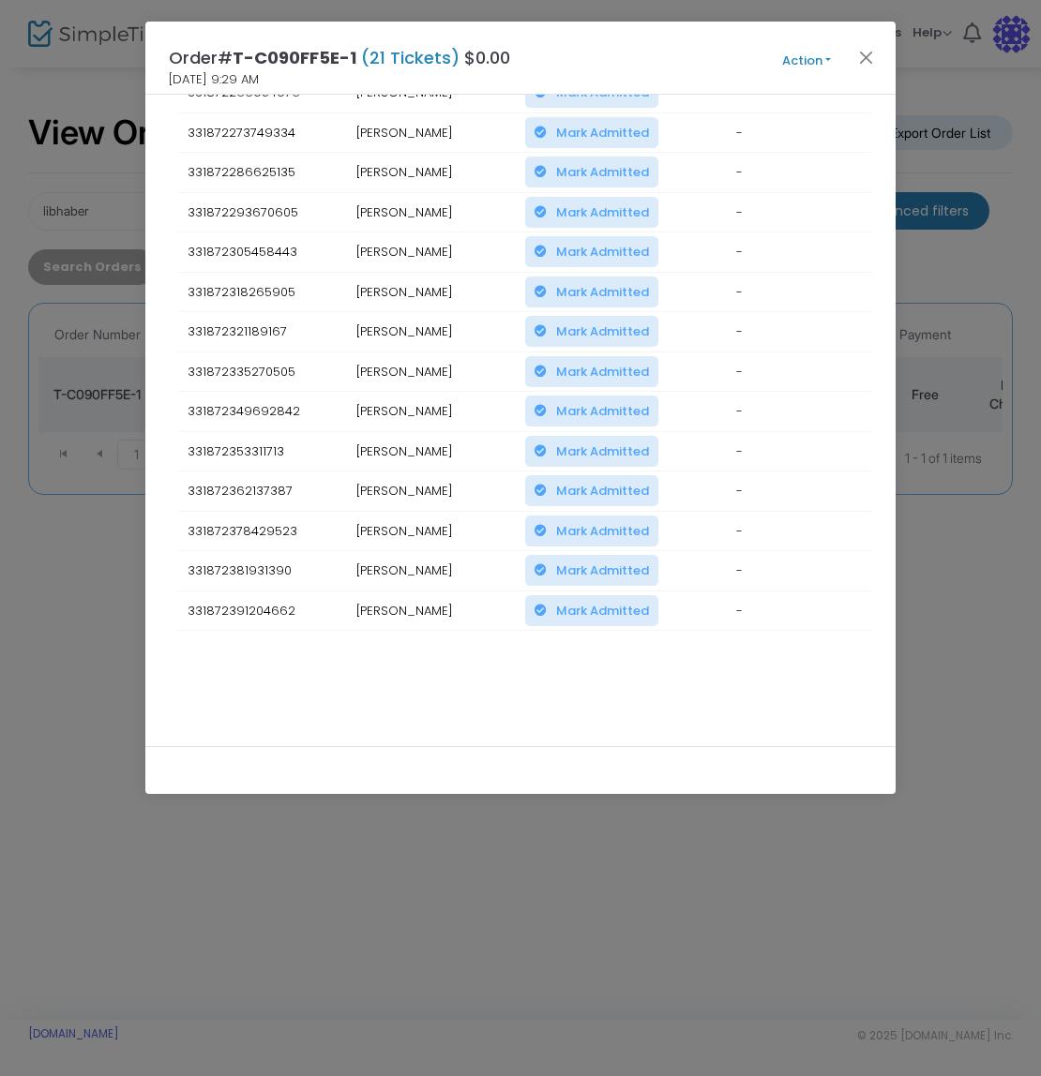
scroll to position [1082, 0]
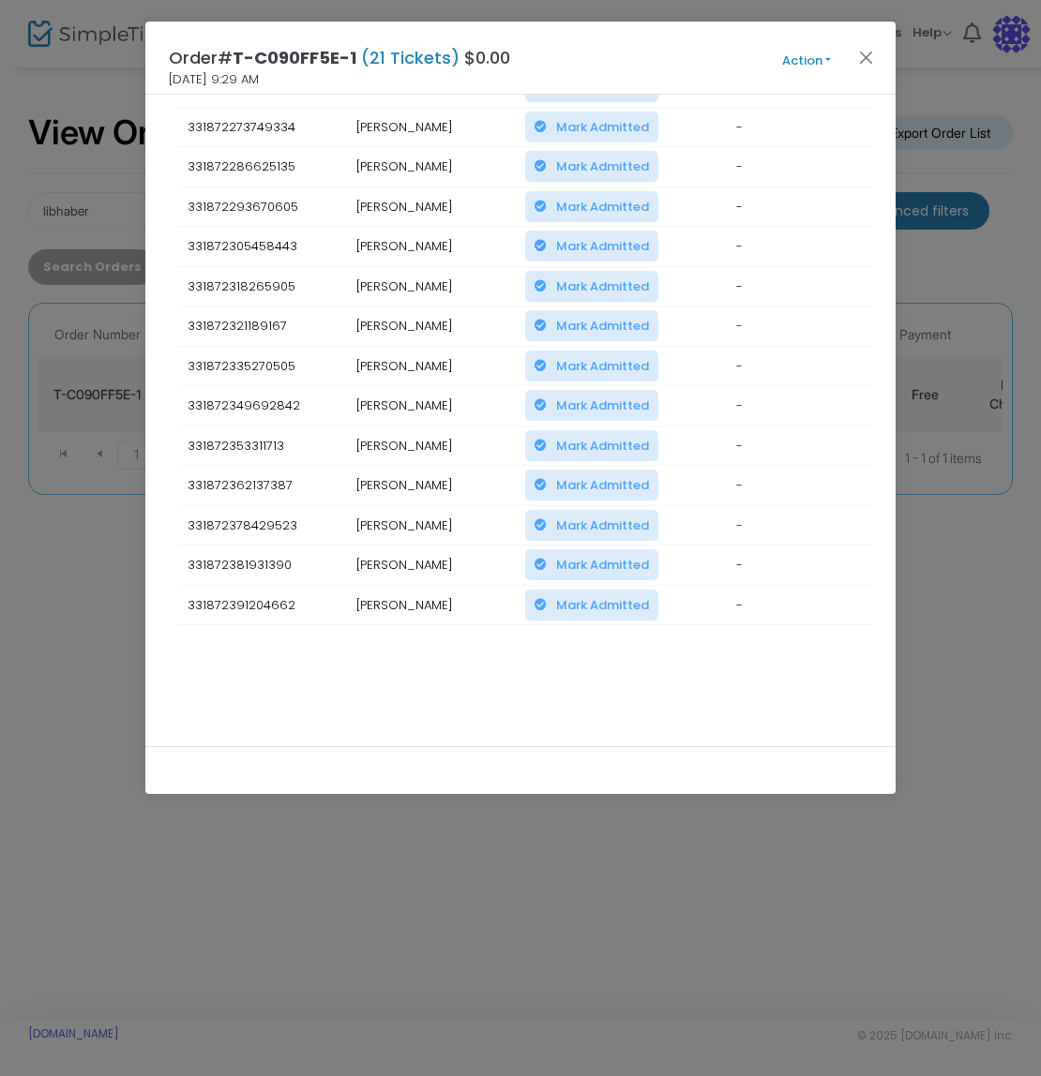
click at [124, 545] on ngb-modal-window "Order# T-C090FF5E-1 (21 Tickets) $0.00 [DATE] 9:29 AM Action Mark Admitted Edit…" at bounding box center [520, 538] width 1041 height 1076
click at [858, 56] on button "Close" at bounding box center [866, 57] width 24 height 24
